Goal: Navigation & Orientation: Find specific page/section

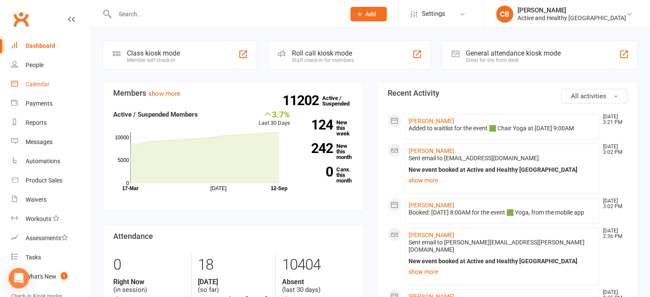
click at [34, 80] on link "Calendar" at bounding box center [50, 84] width 79 height 19
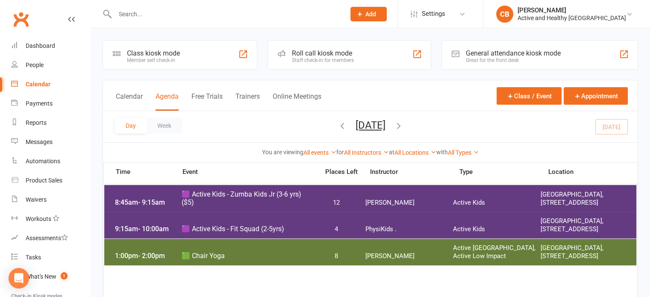
click at [330, 123] on icon "button" at bounding box center [398, 125] width 9 height 9
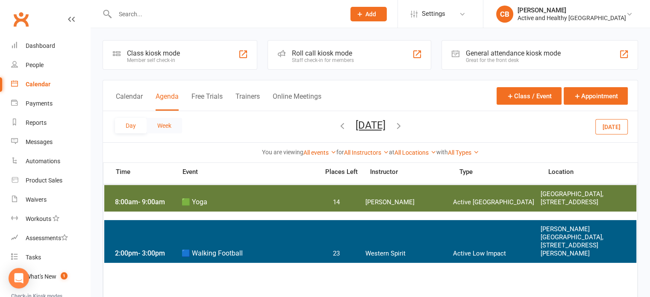
click at [159, 124] on button "Week" at bounding box center [164, 125] width 35 height 15
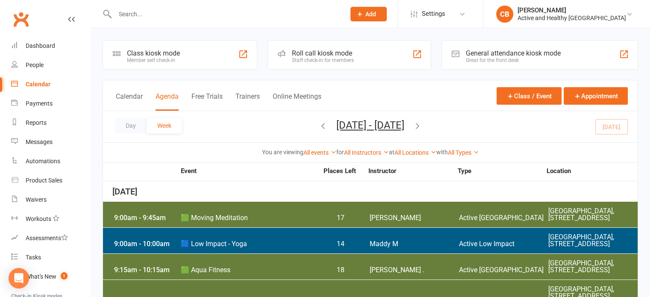
click at [330, 123] on icon "button" at bounding box center [417, 125] width 9 height 9
click at [330, 128] on icon "button" at bounding box center [417, 125] width 9 height 9
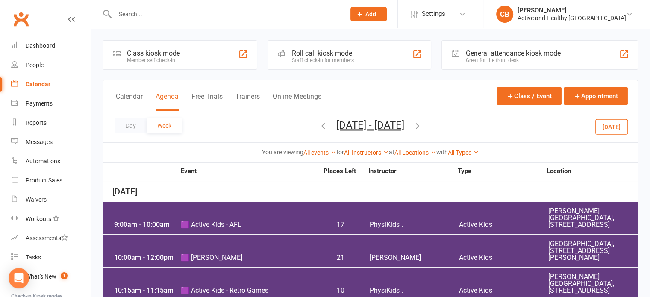
click at [330, 124] on span "[DATE] - [DATE] [DATE] Sun Mon Tue Wed Thu Fri Sat 31 01 02 03 04 05 06 07 08 0…" at bounding box center [370, 126] width 85 height 15
click at [330, 126] on icon "button" at bounding box center [417, 125] width 9 height 9
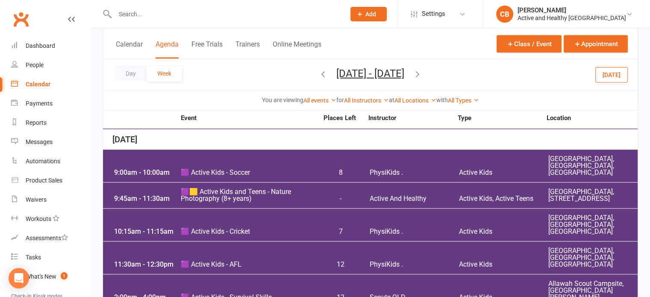
scroll to position [726, 0]
